Goal: Navigation & Orientation: Find specific page/section

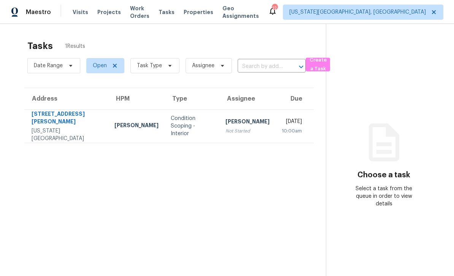
click at [141, 16] on span "Work Orders" at bounding box center [139, 12] width 19 height 15
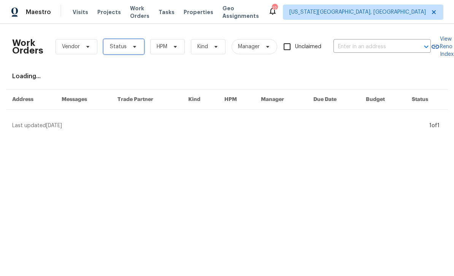
click at [139, 49] on span "Status" at bounding box center [123, 46] width 41 height 15
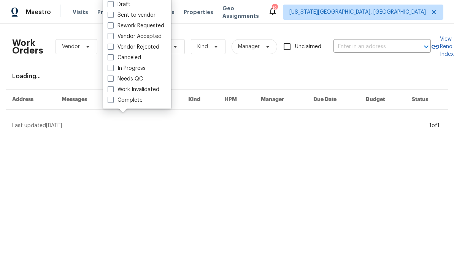
click at [116, 82] on label "Needs QC" at bounding box center [125, 79] width 35 height 8
click at [112, 80] on input "Needs QC" at bounding box center [110, 77] width 5 height 5
checkbox input "true"
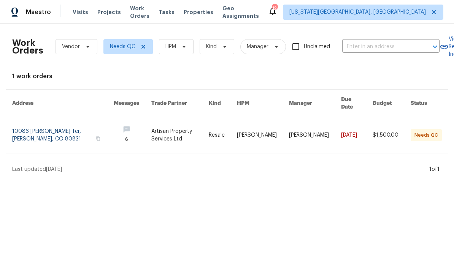
click at [174, 11] on span "Tasks" at bounding box center [166, 12] width 16 height 5
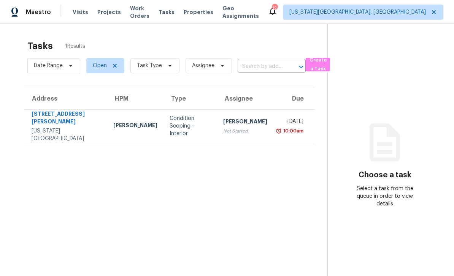
click at [209, 13] on span "Properties" at bounding box center [199, 12] width 30 height 8
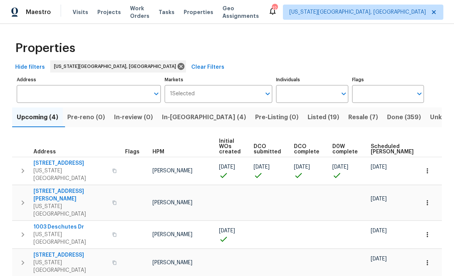
click at [116, 166] on button "button" at bounding box center [114, 171] width 9 height 18
click at [66, 157] on th "Address" at bounding box center [67, 146] width 110 height 21
